Goal: Information Seeking & Learning: Check status

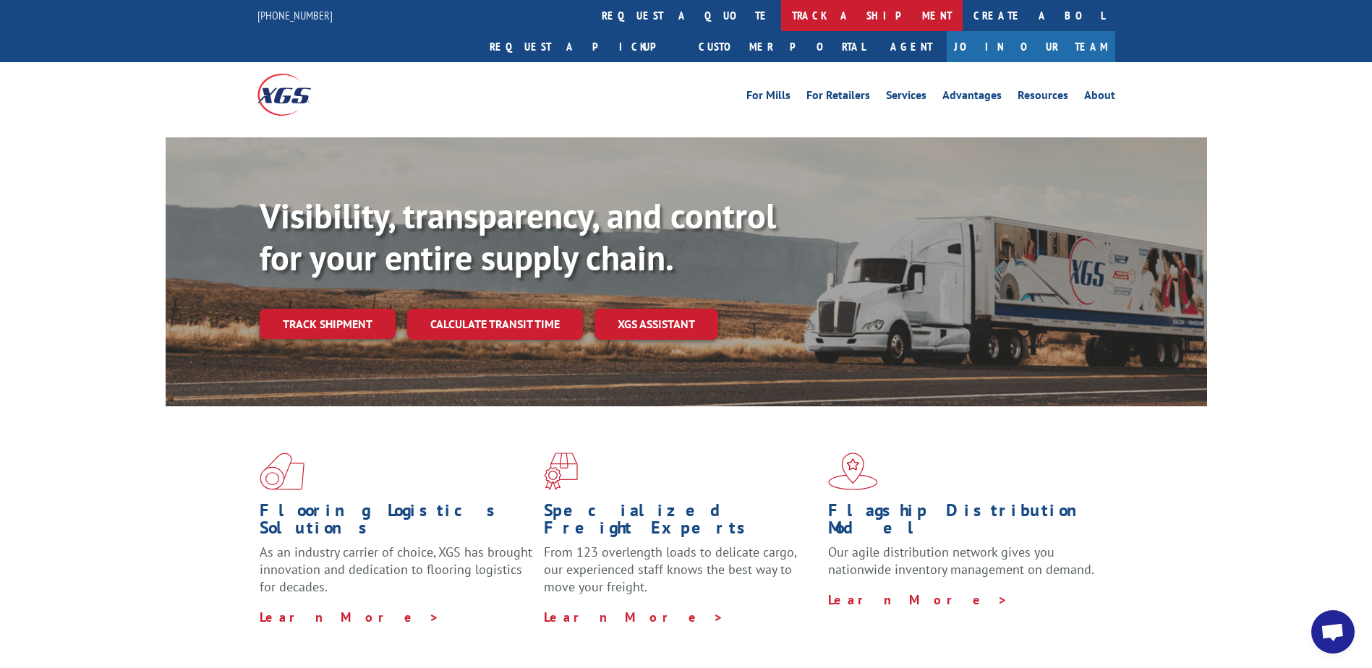
click at [781, 9] on link "track a shipment" at bounding box center [872, 15] width 182 height 31
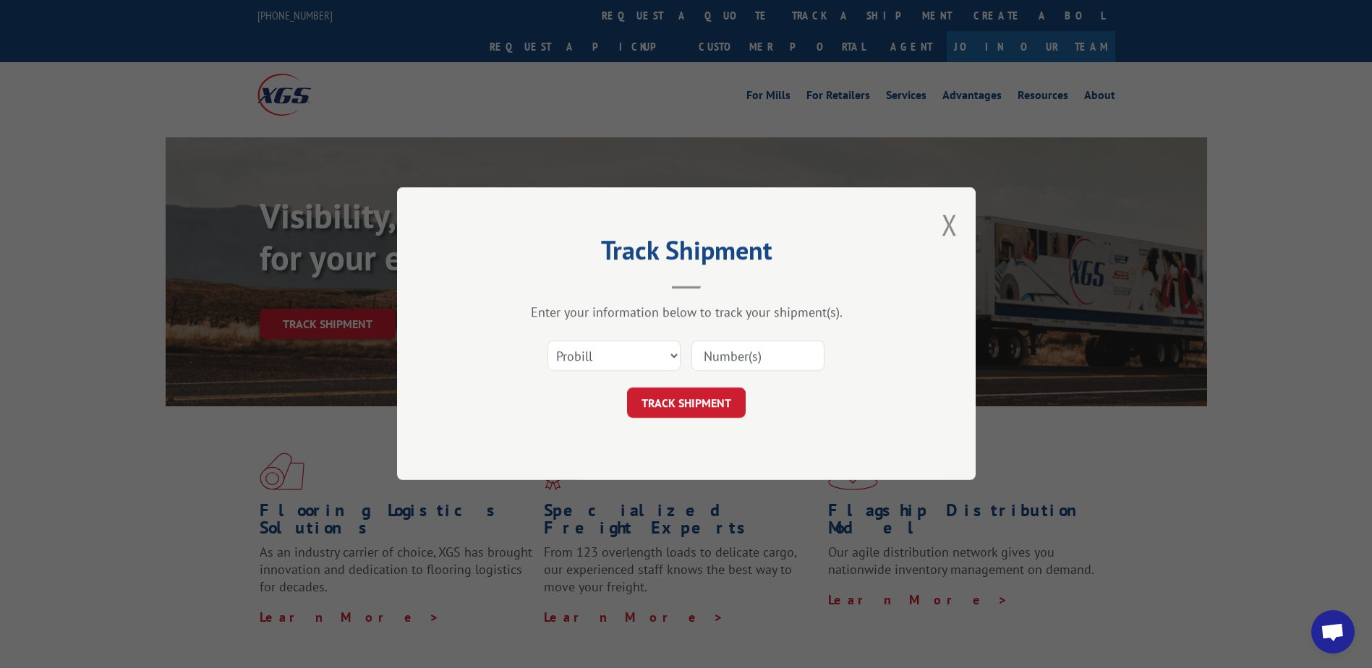
click at [757, 355] on input at bounding box center [757, 356] width 133 height 30
click at [720, 355] on input at bounding box center [757, 356] width 133 height 30
type input "683367370"
click button "TRACK SHIPMENT" at bounding box center [686, 403] width 119 height 30
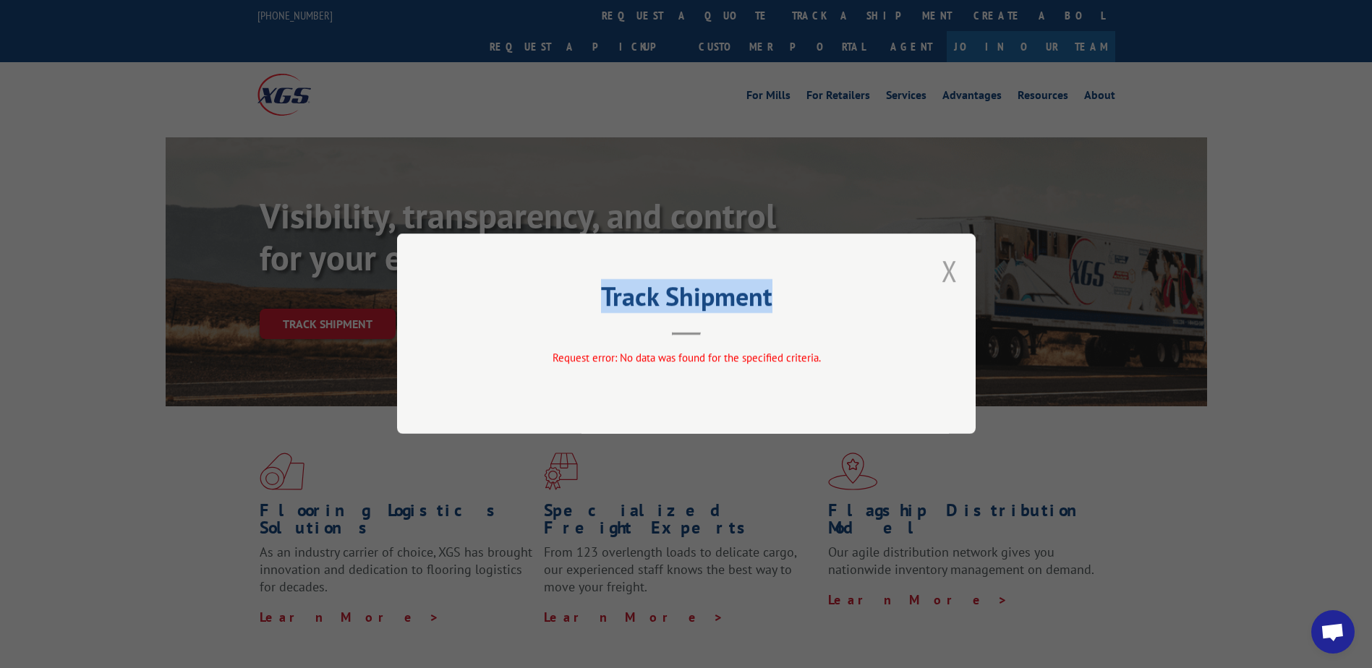
click at [942, 273] on div "Track Shipment Request error: No data was found for the specified criteria." at bounding box center [686, 334] width 579 height 200
drag, startPoint x: 942, startPoint y: 273, endPoint x: 916, endPoint y: 349, distance: 79.4
click at [916, 349] on div "Track Shipment Request error: No data was found for the specified criteria." at bounding box center [686, 334] width 579 height 200
click at [947, 277] on button "Close modal" at bounding box center [950, 271] width 16 height 38
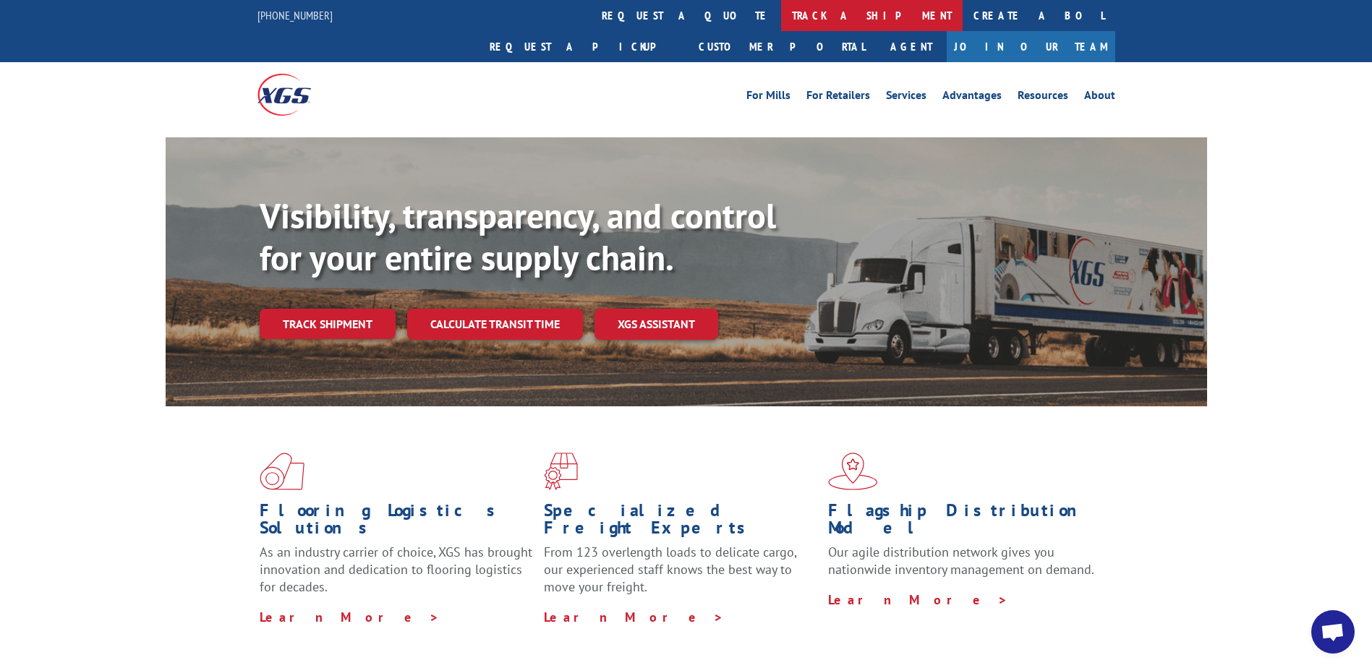
click at [781, 15] on link "track a shipment" at bounding box center [872, 15] width 182 height 31
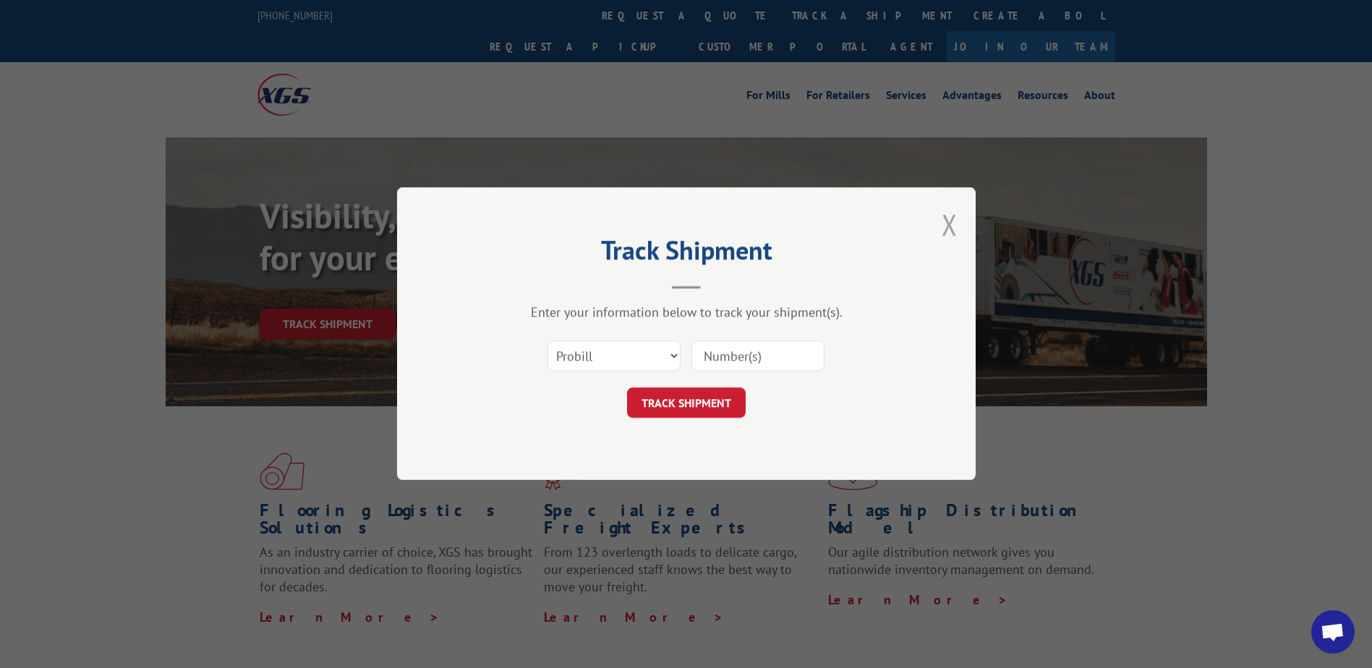
click at [950, 223] on button "Close modal" at bounding box center [950, 224] width 16 height 38
